Goal: Information Seeking & Learning: Learn about a topic

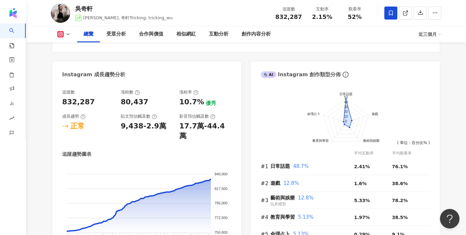
scroll to position [327, 0]
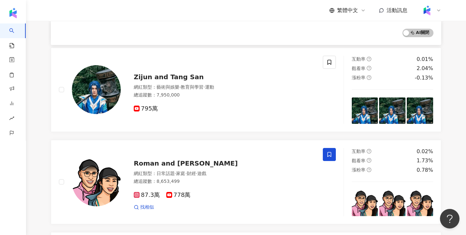
scroll to position [524, 0]
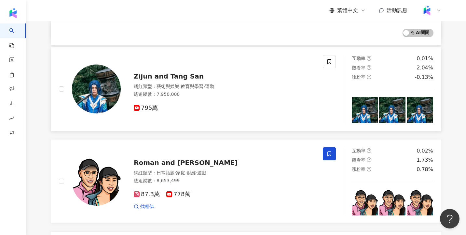
click at [181, 78] on span "Zijun and Tang San" at bounding box center [169, 76] width 70 height 8
click at [305, 16] on div "繁體中文 活動訊息" at bounding box center [246, 10] width 390 height 21
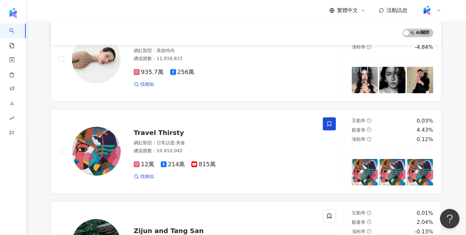
scroll to position [350, 0]
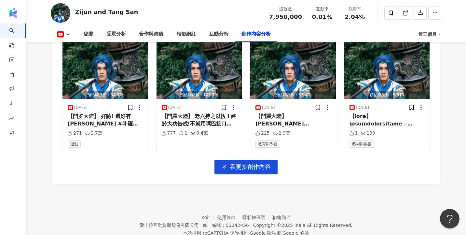
scroll to position [1747, 0]
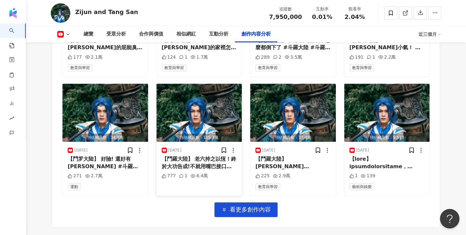
click at [228, 129] on img "button" at bounding box center [200, 113] width 86 height 58
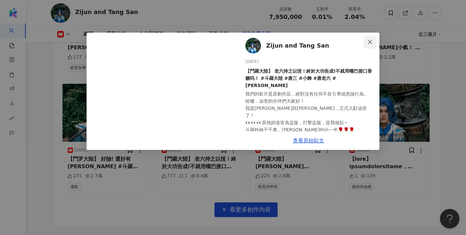
click at [369, 41] on icon "close" at bounding box center [370, 42] width 4 height 4
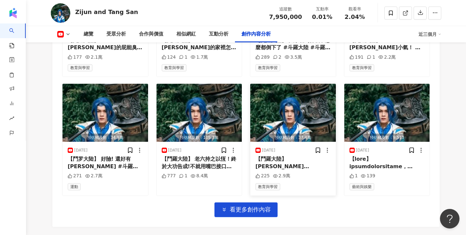
click at [299, 129] on img "button" at bounding box center [293, 113] width 86 height 58
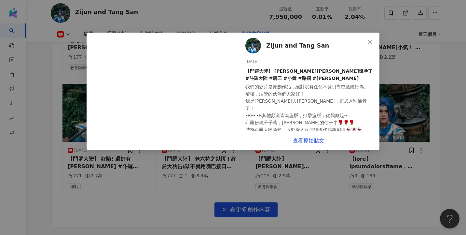
click at [384, 92] on div "Zijun and Tang San 2025/9/8 【鬥羅大陸】 小舞唐舞麟懷孕了 #斗羅大陸 #唐三 #小舞 #路飛 #唐舞麟 我們的影片是原創作品，絕…" at bounding box center [233, 117] width 466 height 235
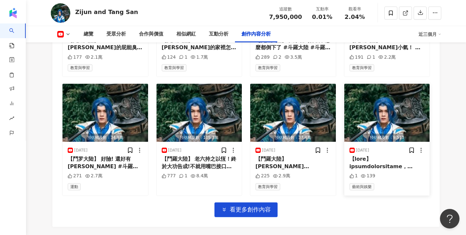
click at [385, 96] on img "button" at bounding box center [387, 113] width 86 height 58
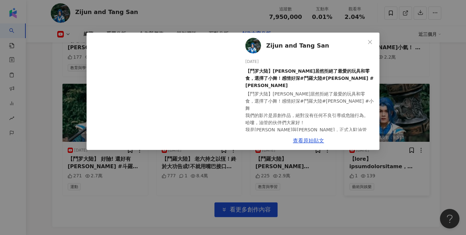
click at [385, 95] on div "Zijun and Tang San 2025/9/8 【鬥罗大陆】唐舞桐居然拒絕了最愛的玩具和零食，選擇了小舞！感情好深#鬥羅大陸#唐舞桐 #小舞 1 13…" at bounding box center [233, 117] width 466 height 235
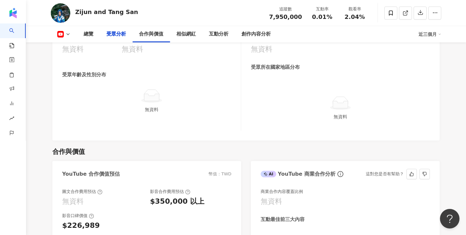
scroll to position [528, 0]
